Goal: Task Accomplishment & Management: Use online tool/utility

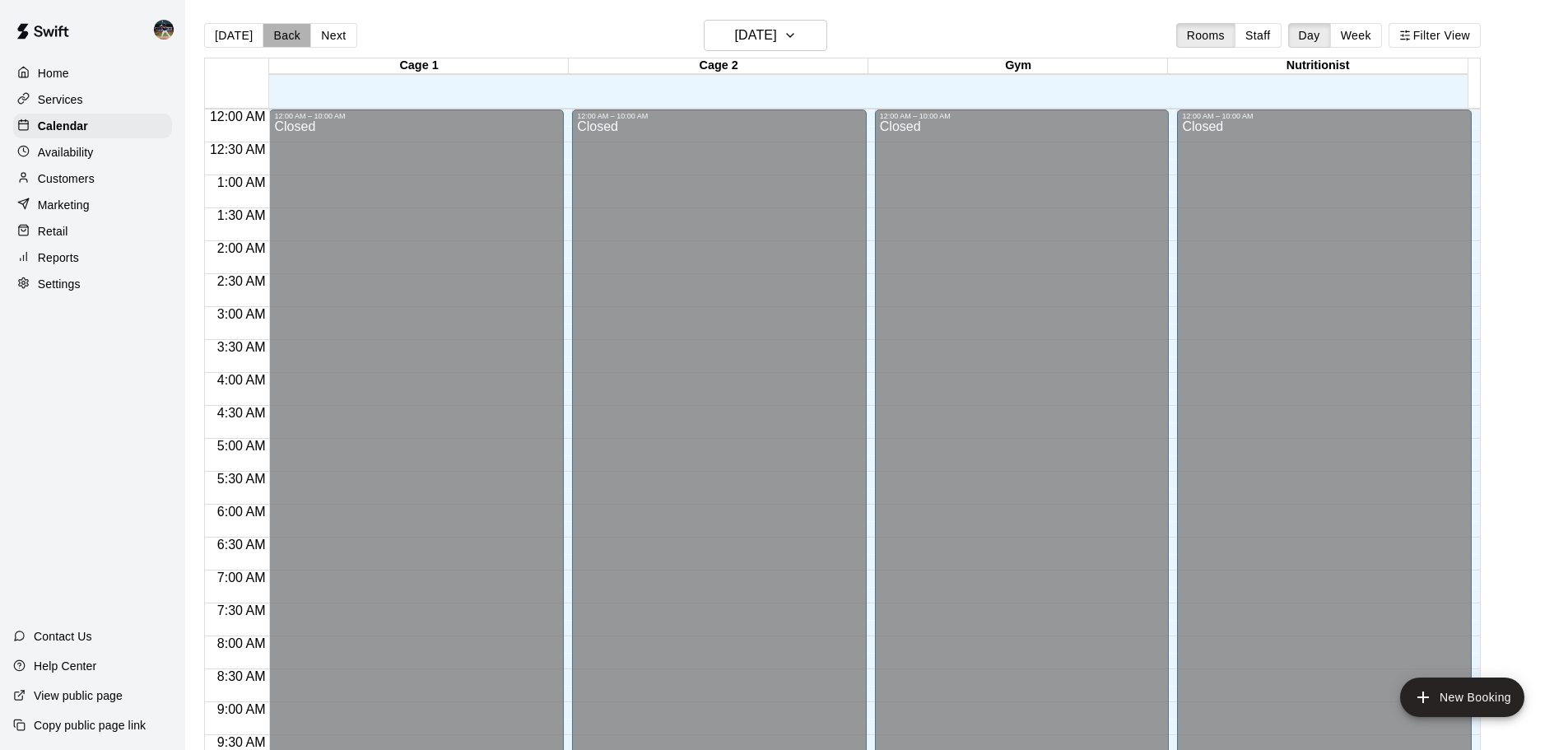
click at [285, 41] on button "Back" at bounding box center [286, 35] width 48 height 25
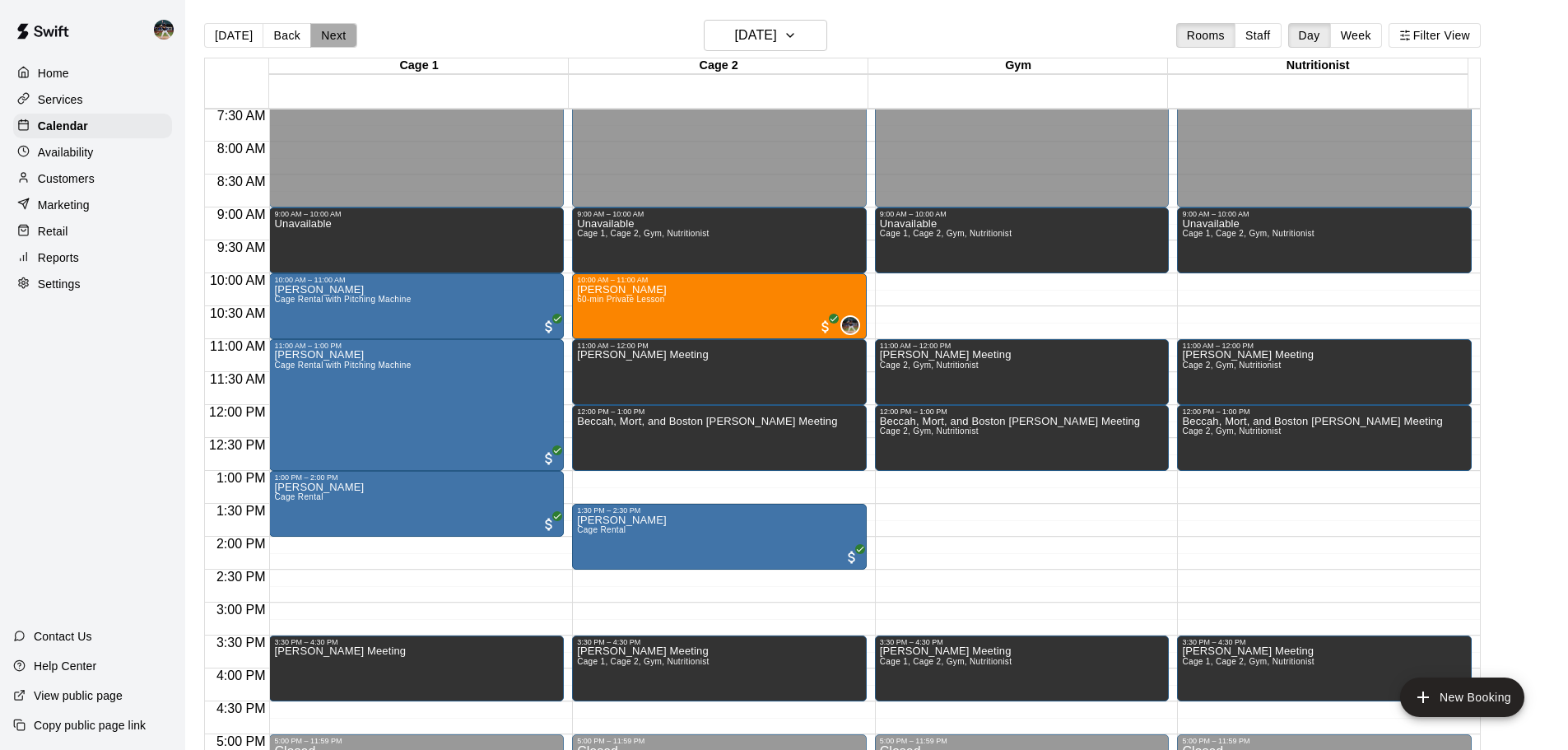
click at [350, 38] on button "Next" at bounding box center [333, 35] width 46 height 25
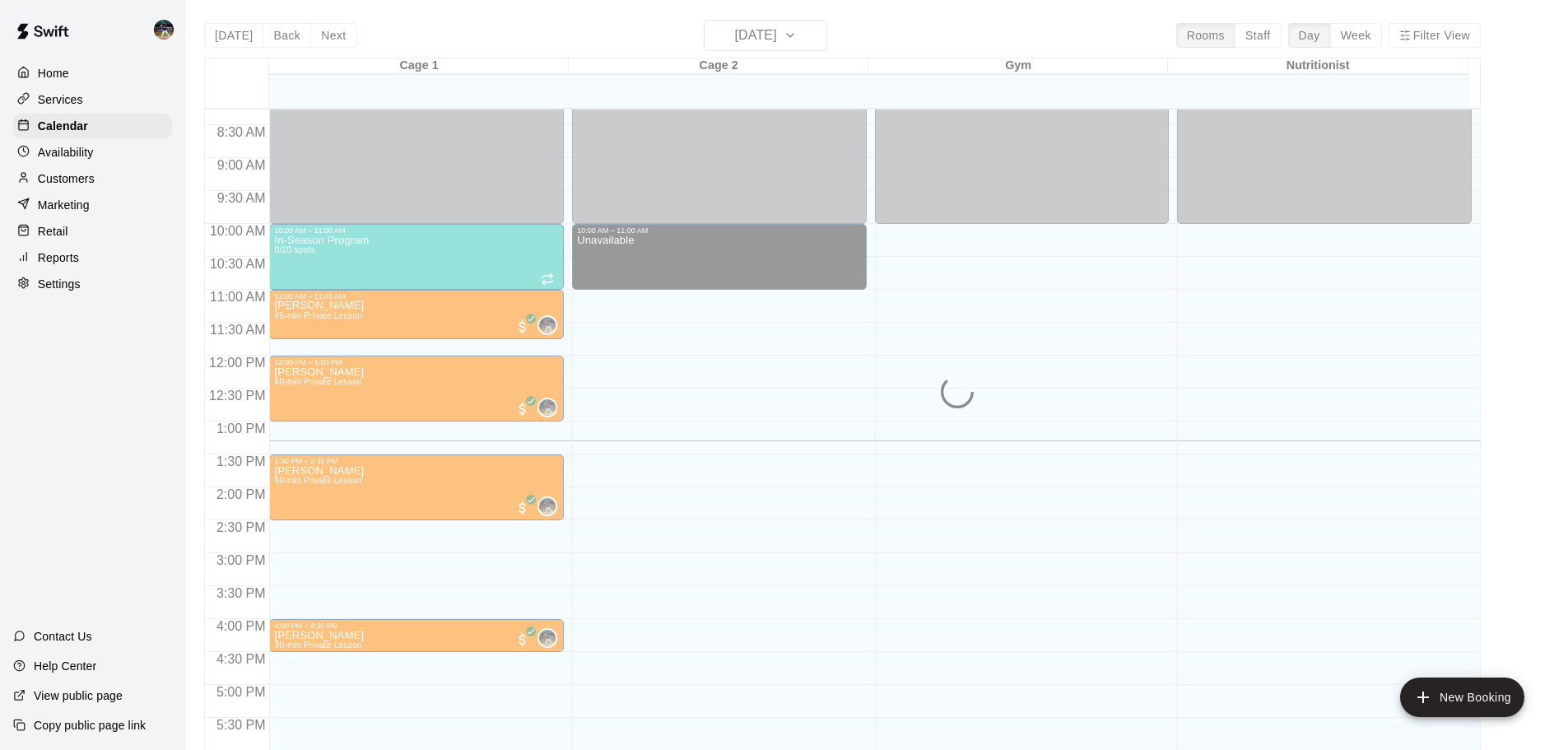
scroll to position [659, 0]
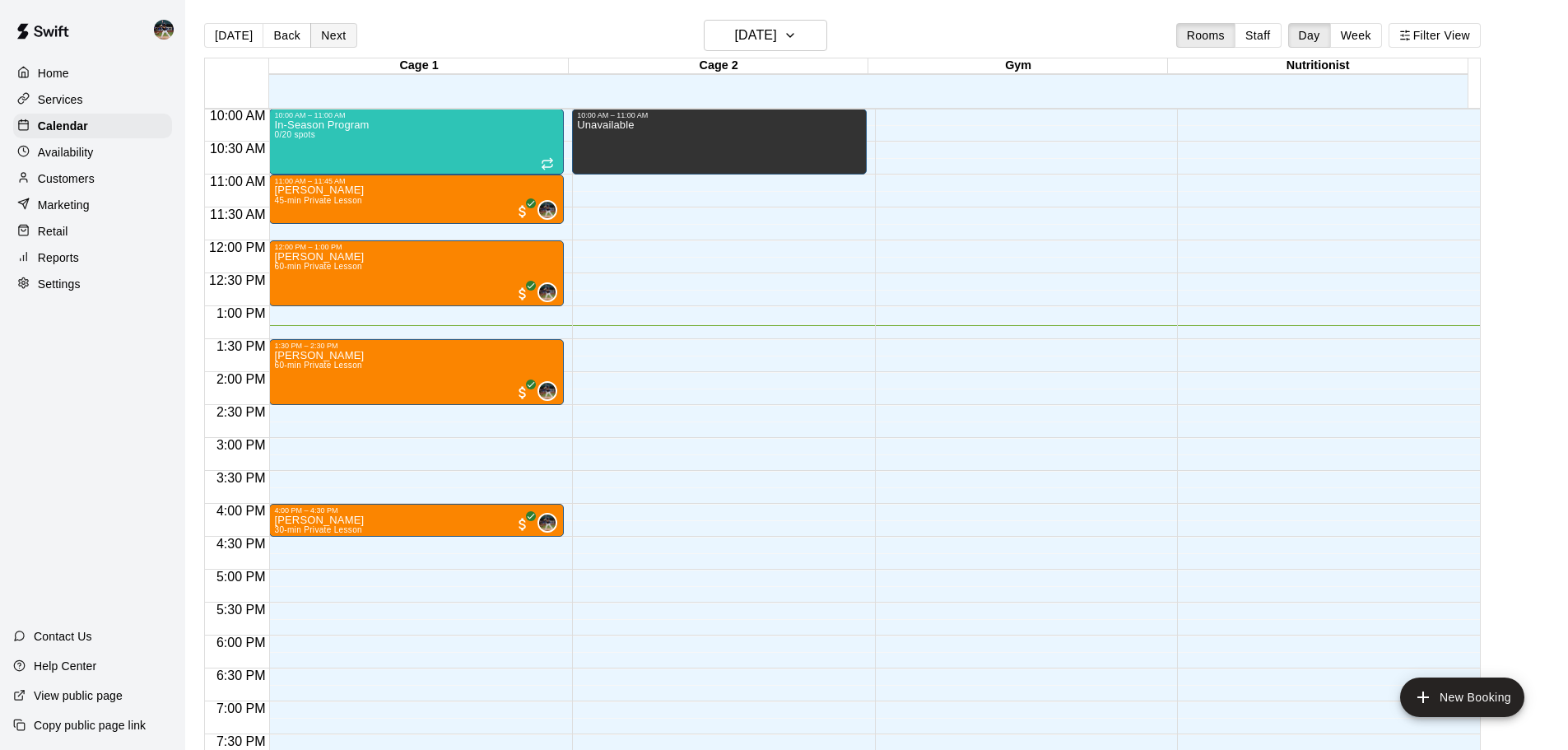
click at [332, 35] on button "Next" at bounding box center [333, 35] width 46 height 25
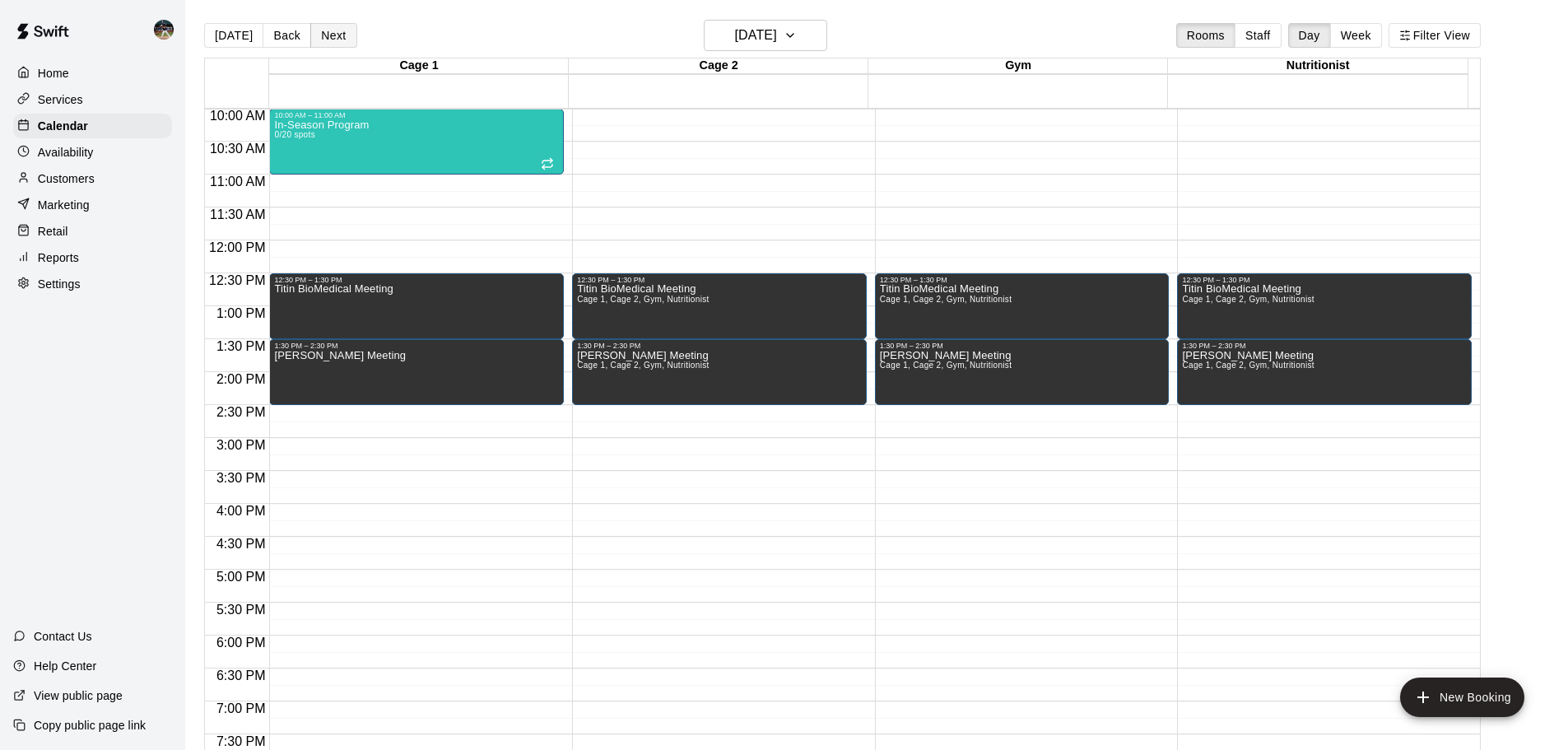
click at [332, 35] on button "Next" at bounding box center [333, 35] width 46 height 25
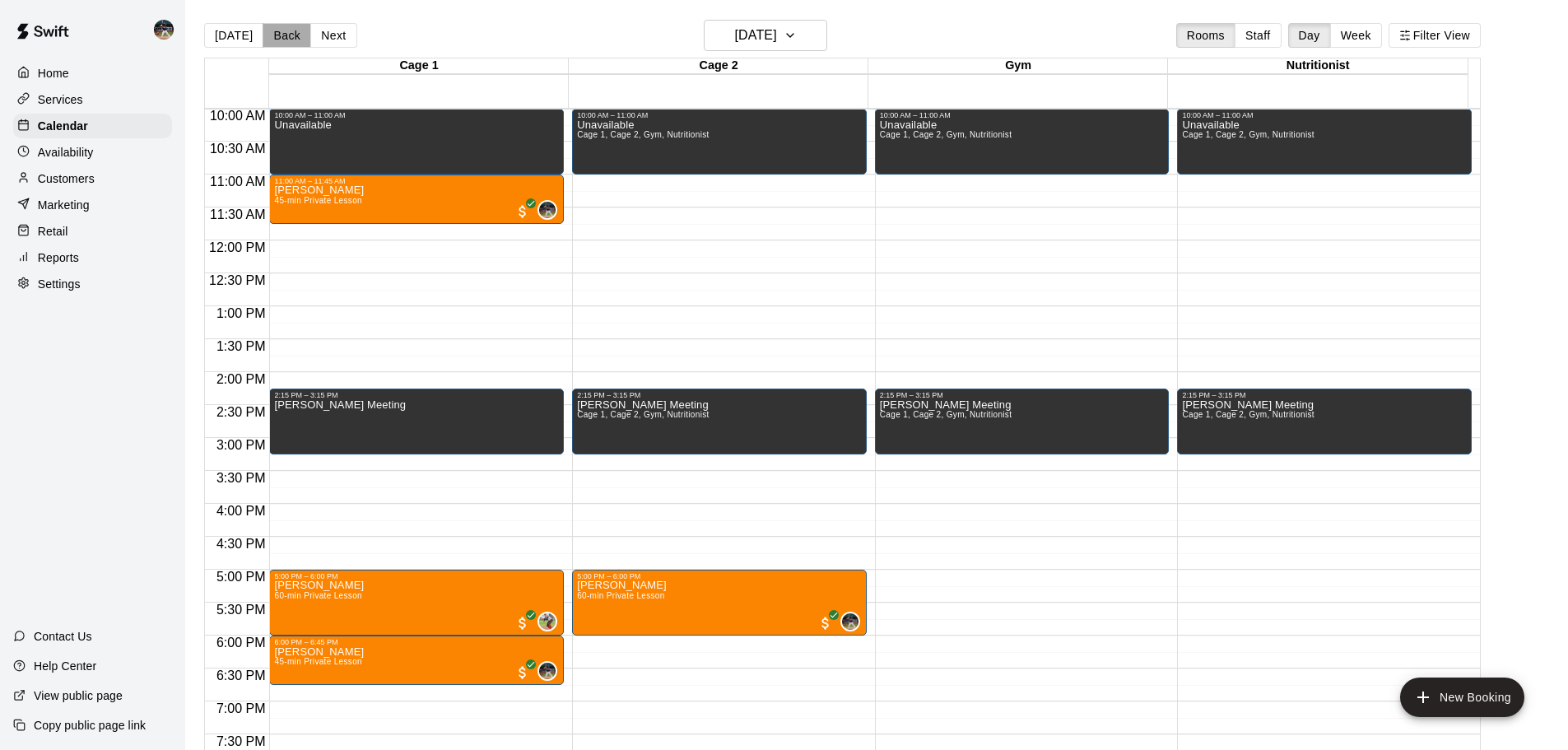
click at [284, 35] on button "Back" at bounding box center [286, 35] width 48 height 25
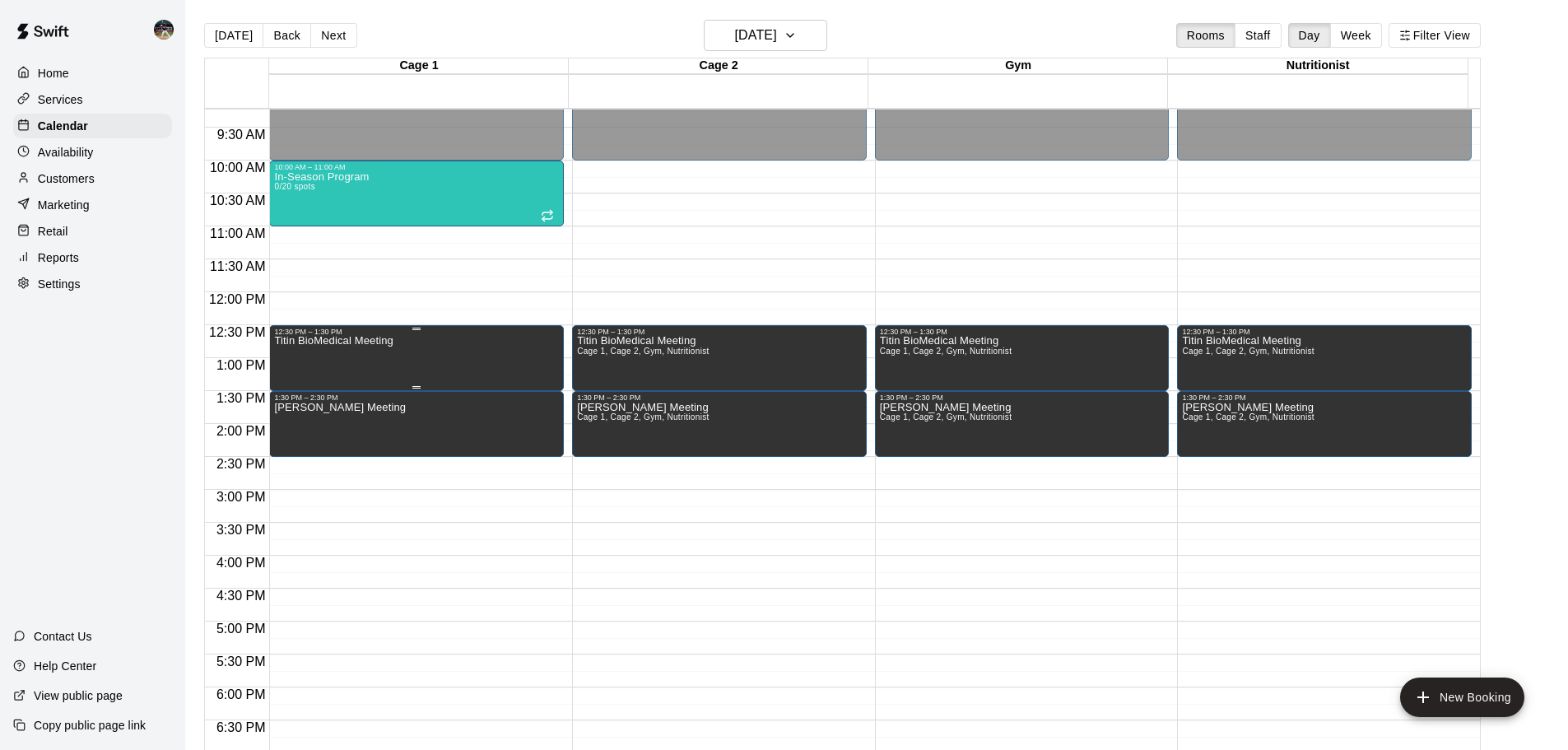
scroll to position [495, 0]
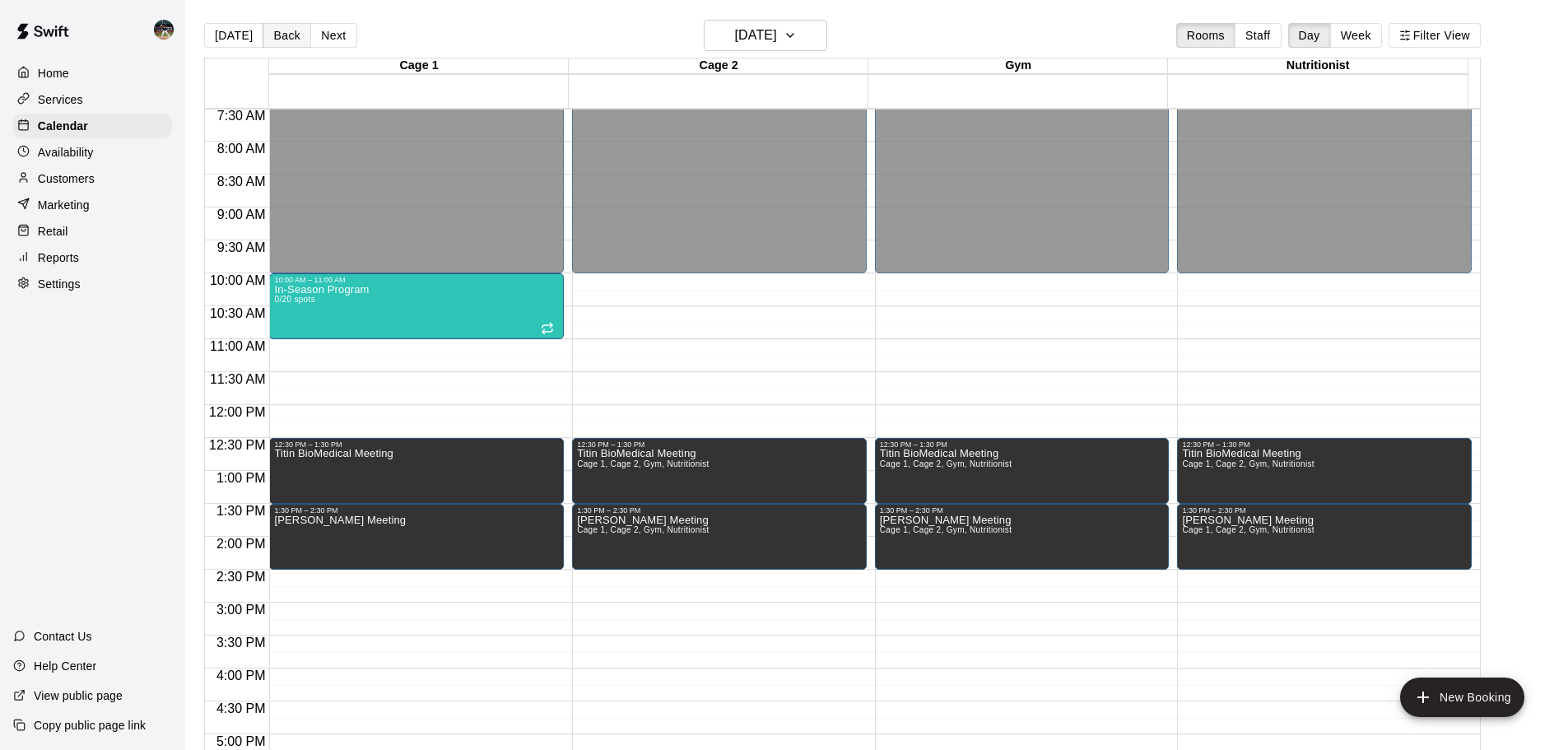
click at [292, 42] on button "Back" at bounding box center [286, 35] width 48 height 25
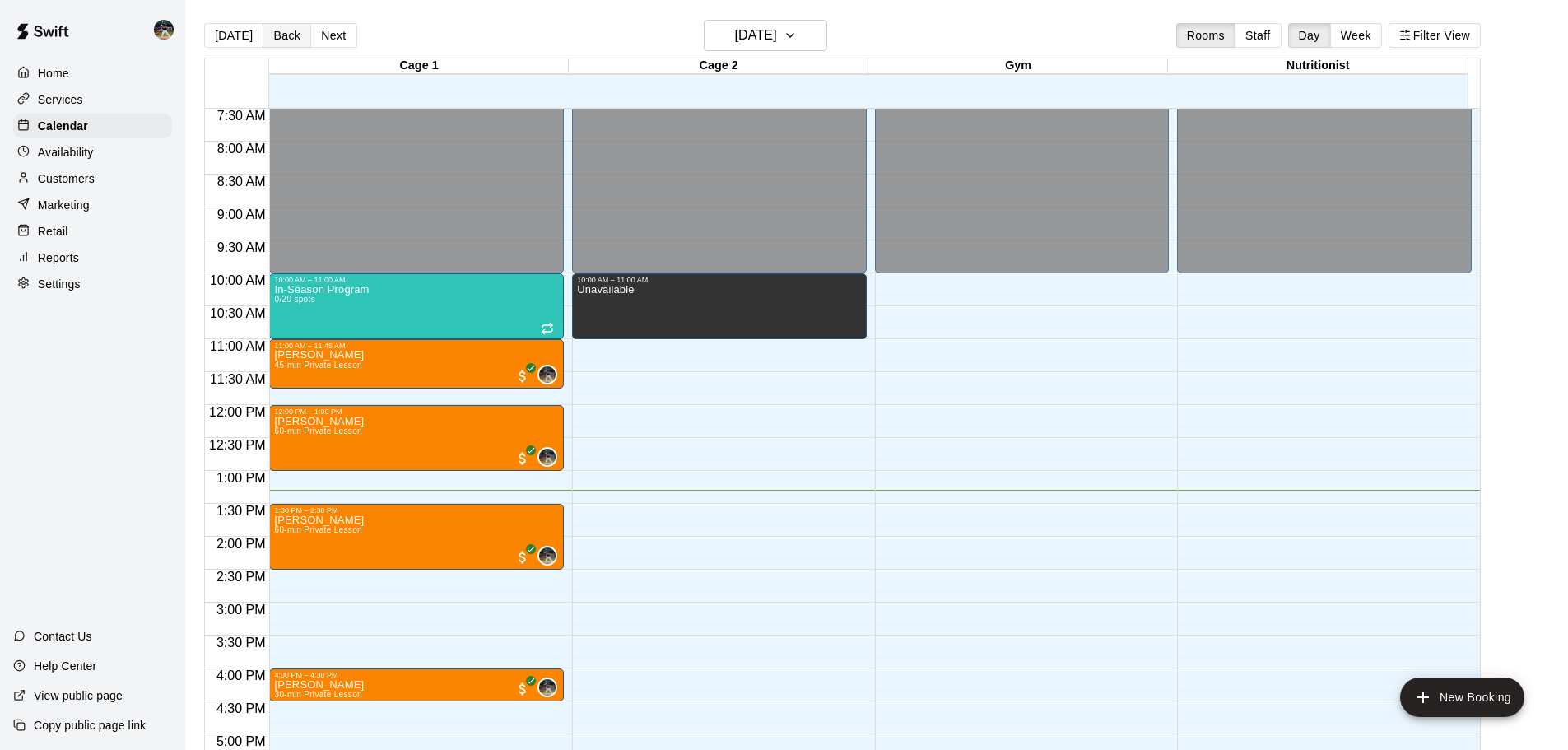
click at [290, 38] on button "Back" at bounding box center [286, 35] width 48 height 25
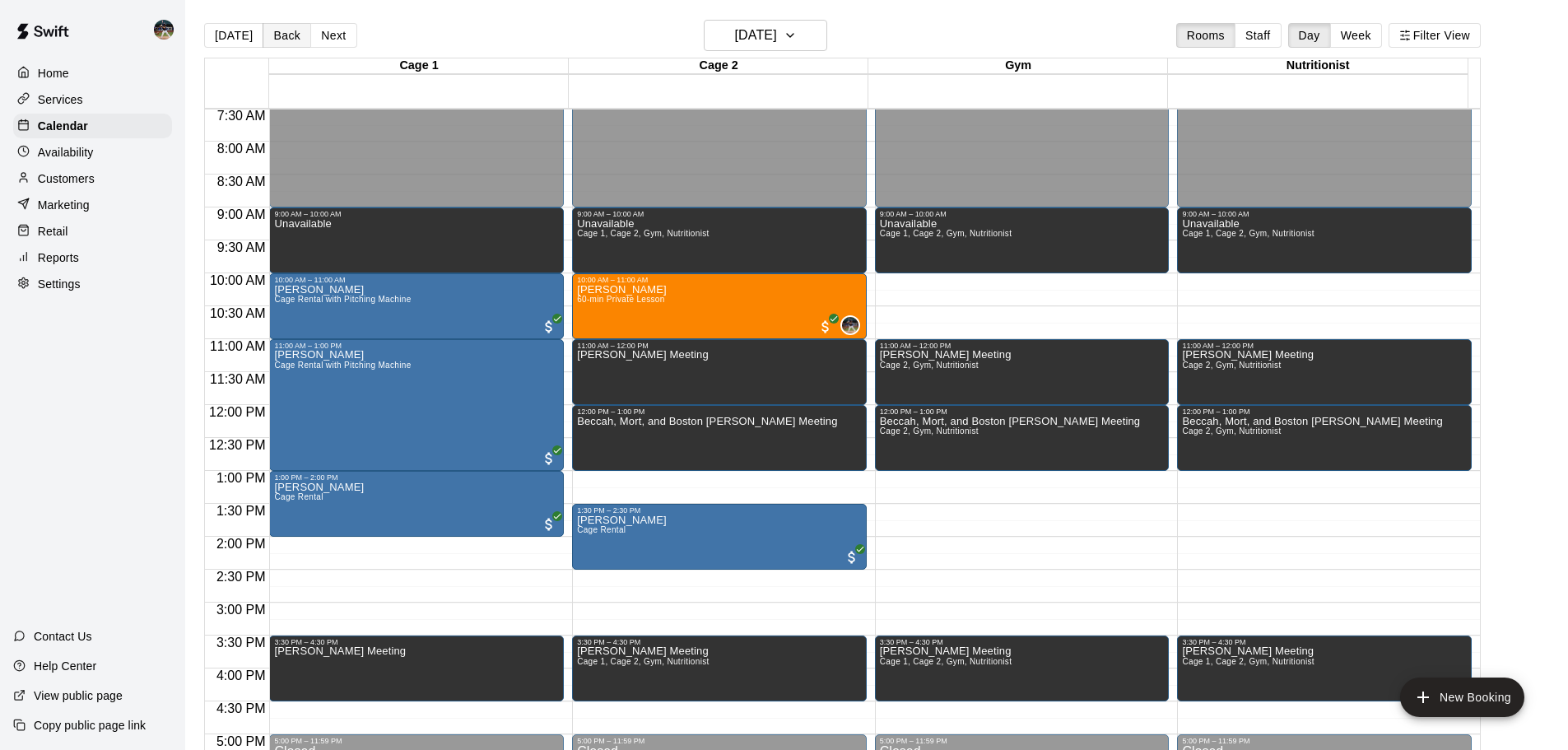
click at [290, 38] on button "Back" at bounding box center [286, 35] width 48 height 25
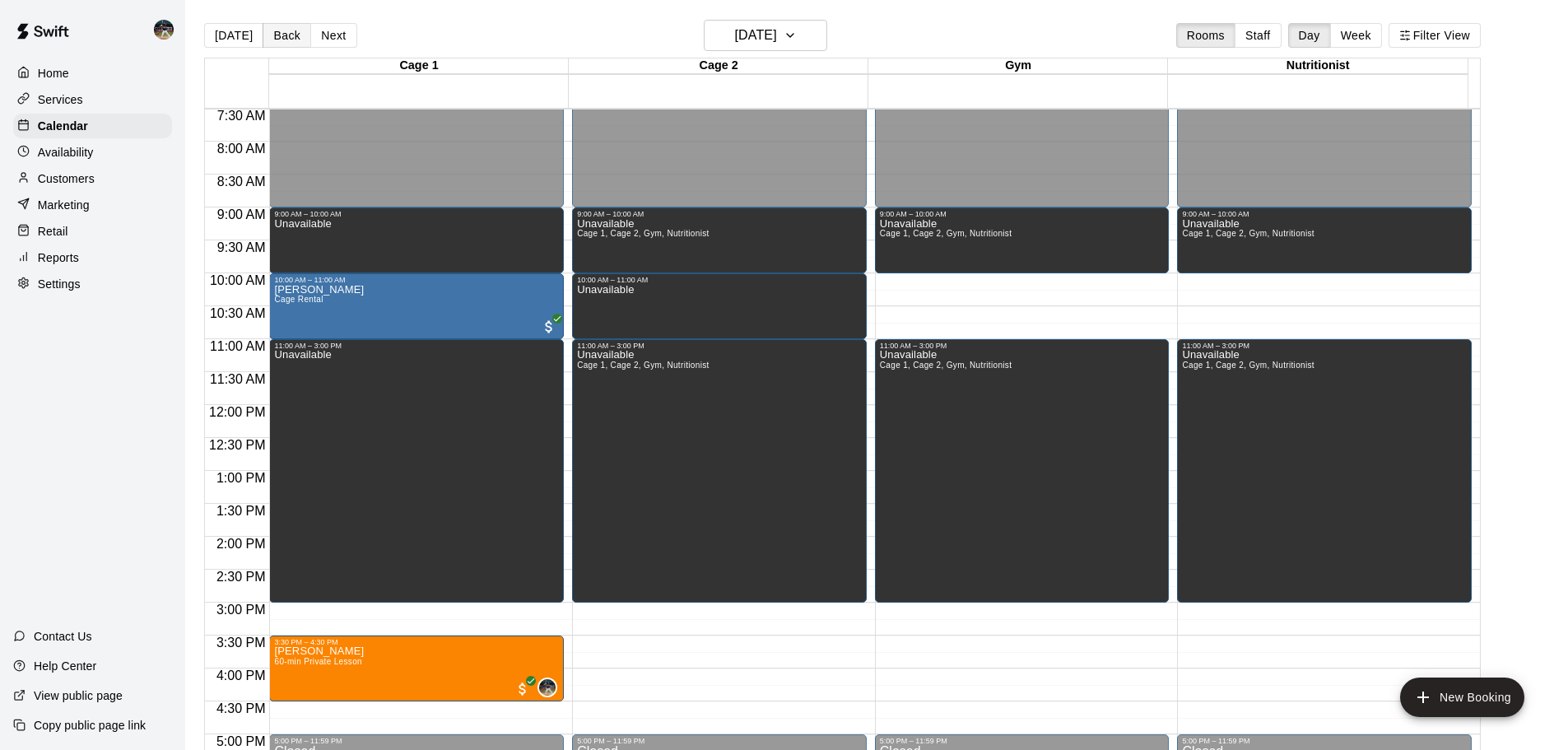
click at [290, 38] on button "Back" at bounding box center [286, 35] width 48 height 25
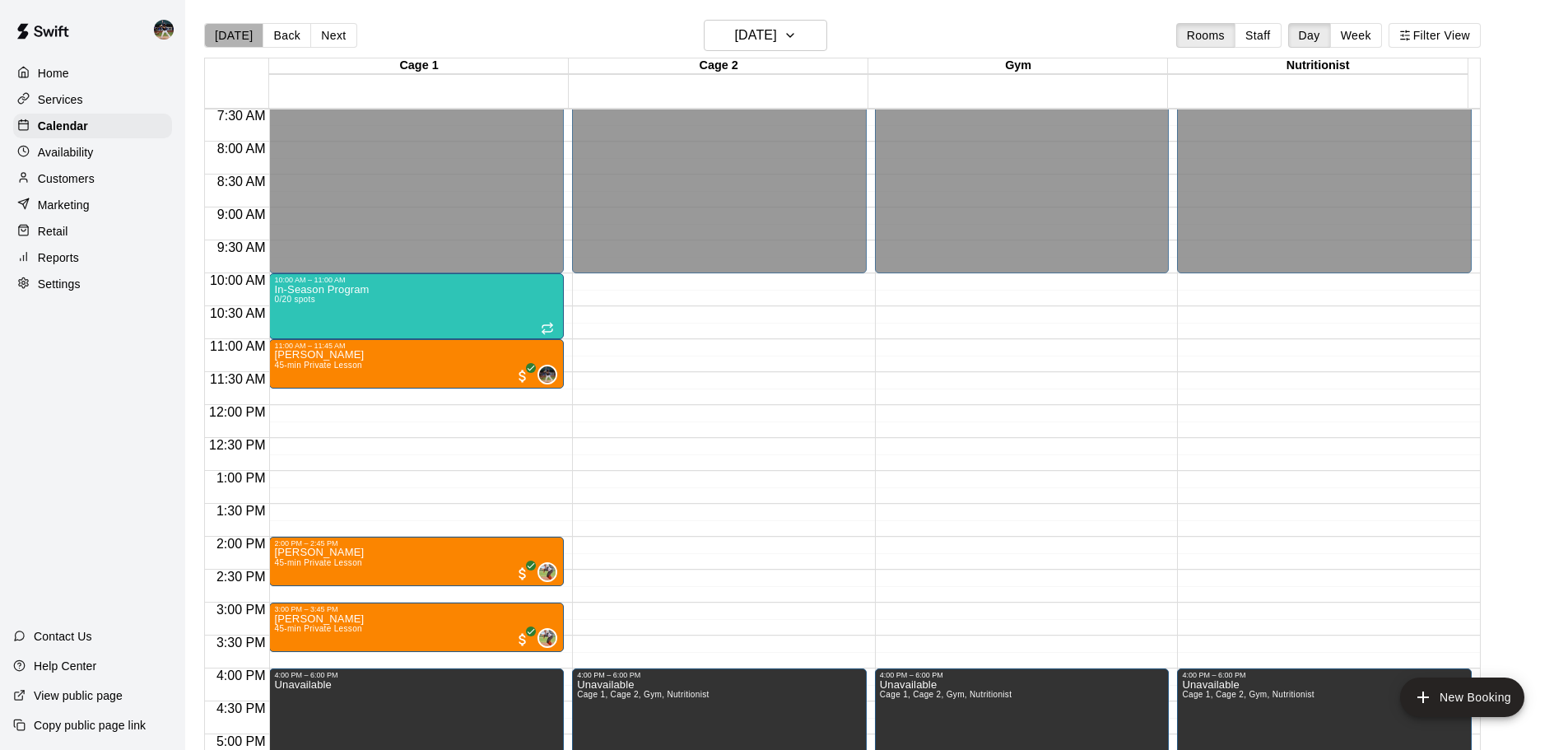
click at [239, 39] on button "[DATE]" at bounding box center [233, 35] width 59 height 25
